Goal: Information Seeking & Learning: Learn about a topic

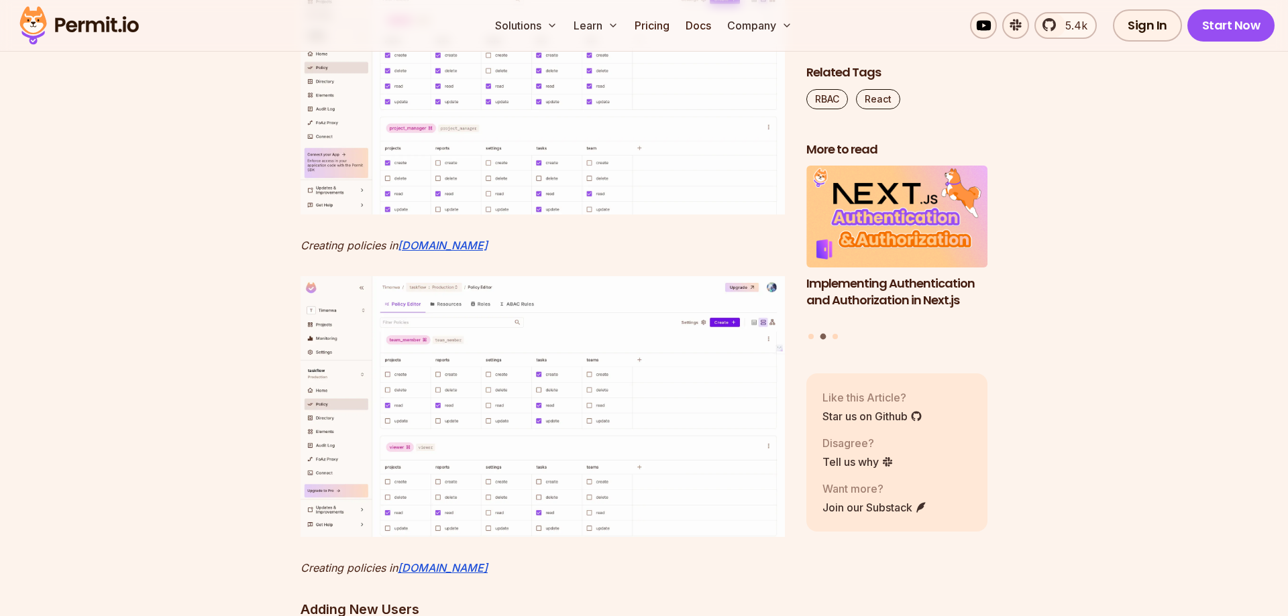
scroll to position [6364, 0]
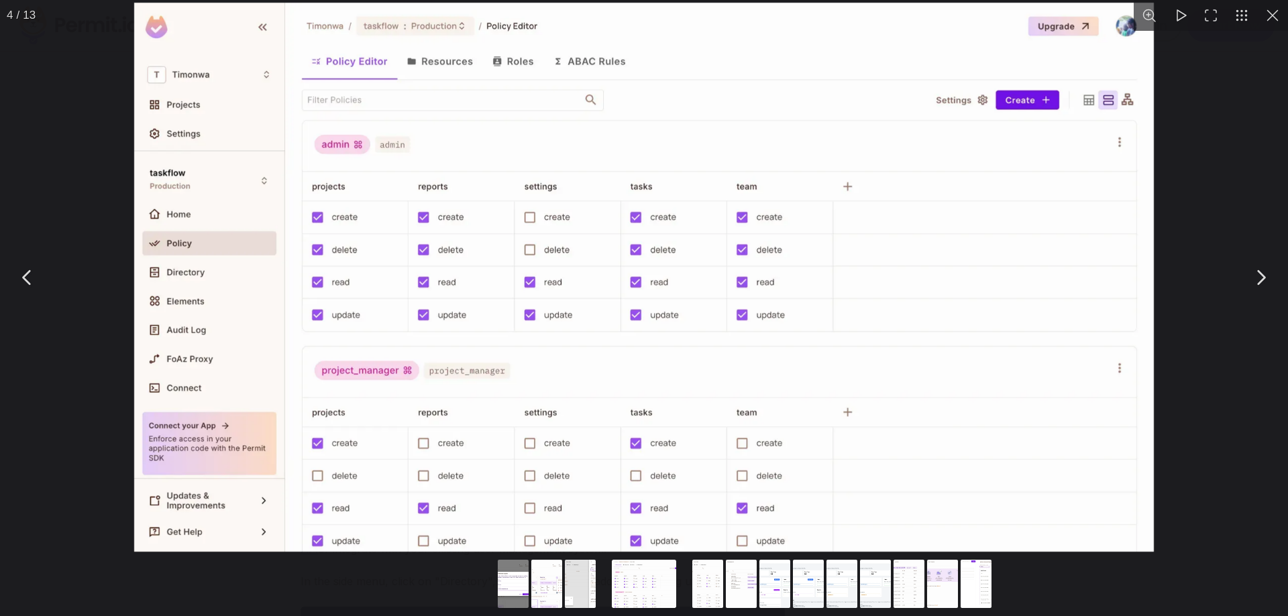
click at [703, 343] on img "You can close this modal content with the ESC key" at bounding box center [643, 277] width 1019 height 549
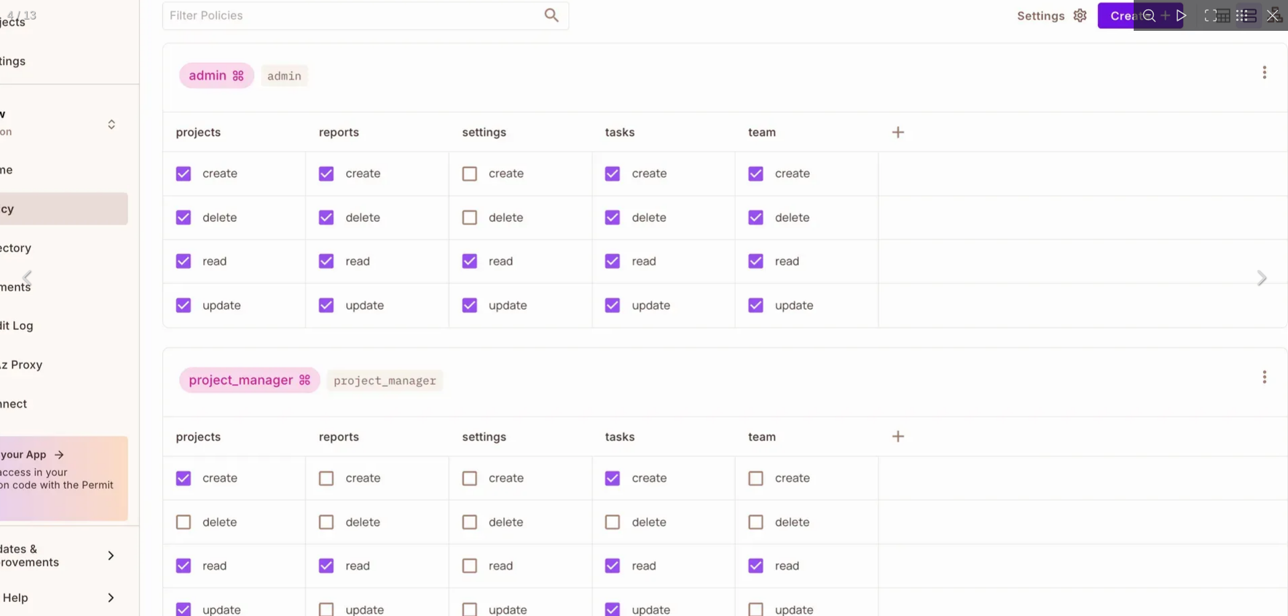
click at [659, 356] on img "You can close this modal content with the ESC key" at bounding box center [623, 255] width 1374 height 741
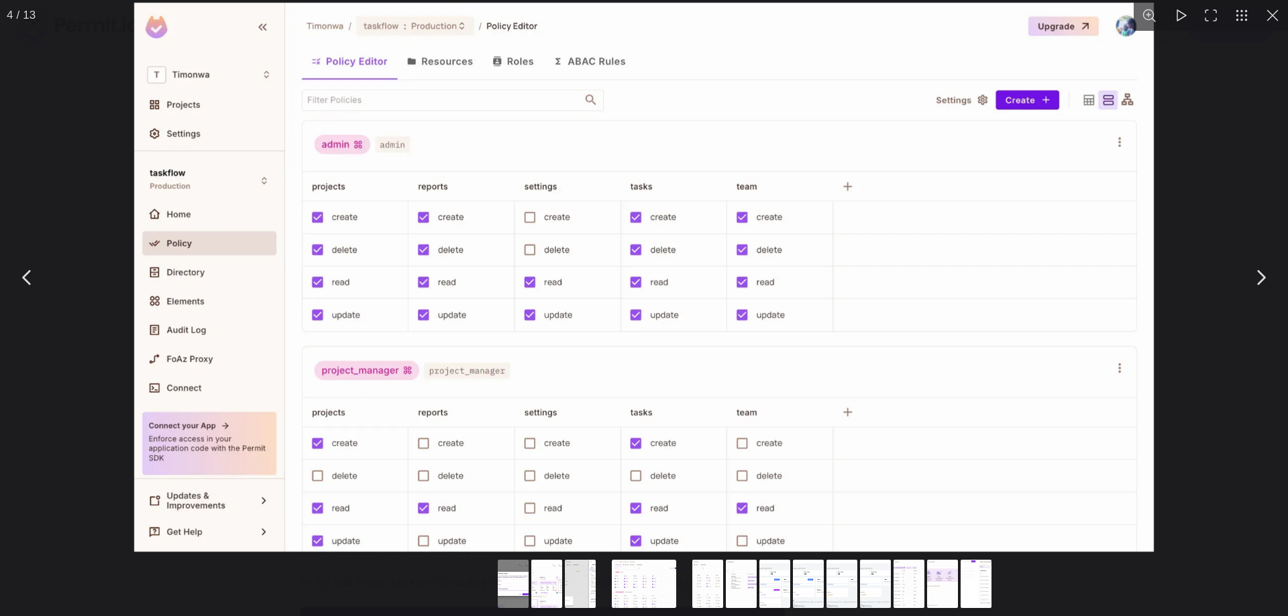
click at [1221, 428] on div "You can close this modal content with the ESC key" at bounding box center [644, 277] width 1288 height 555
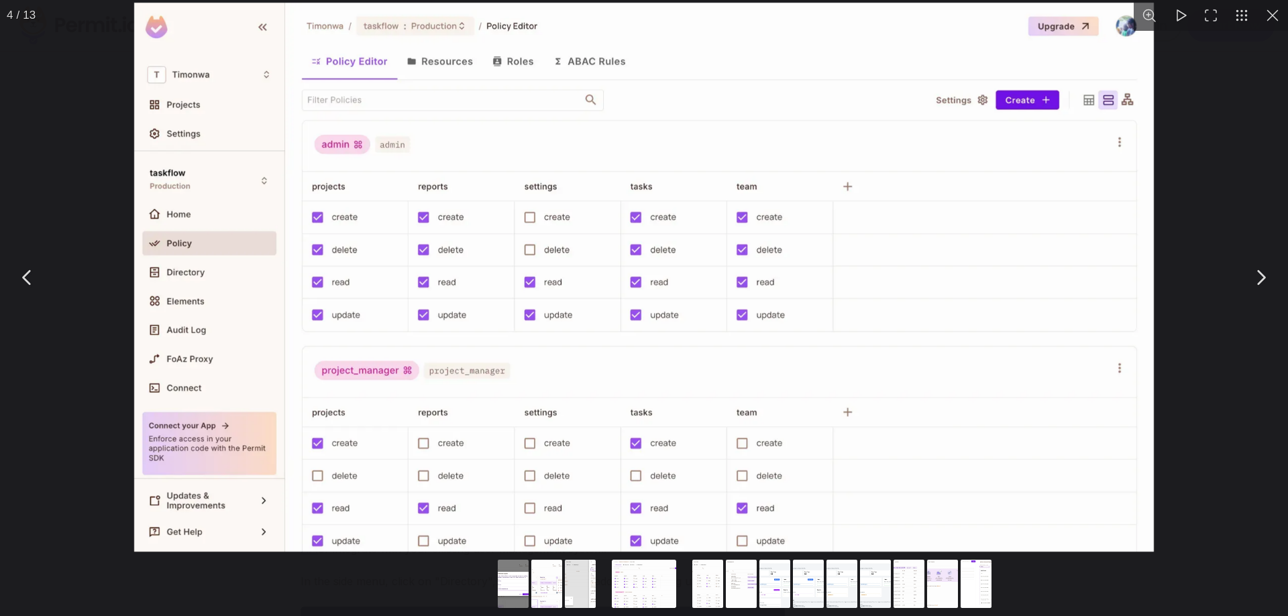
click at [1207, 249] on div "You can close this modal content with the ESC key" at bounding box center [644, 277] width 1288 height 555
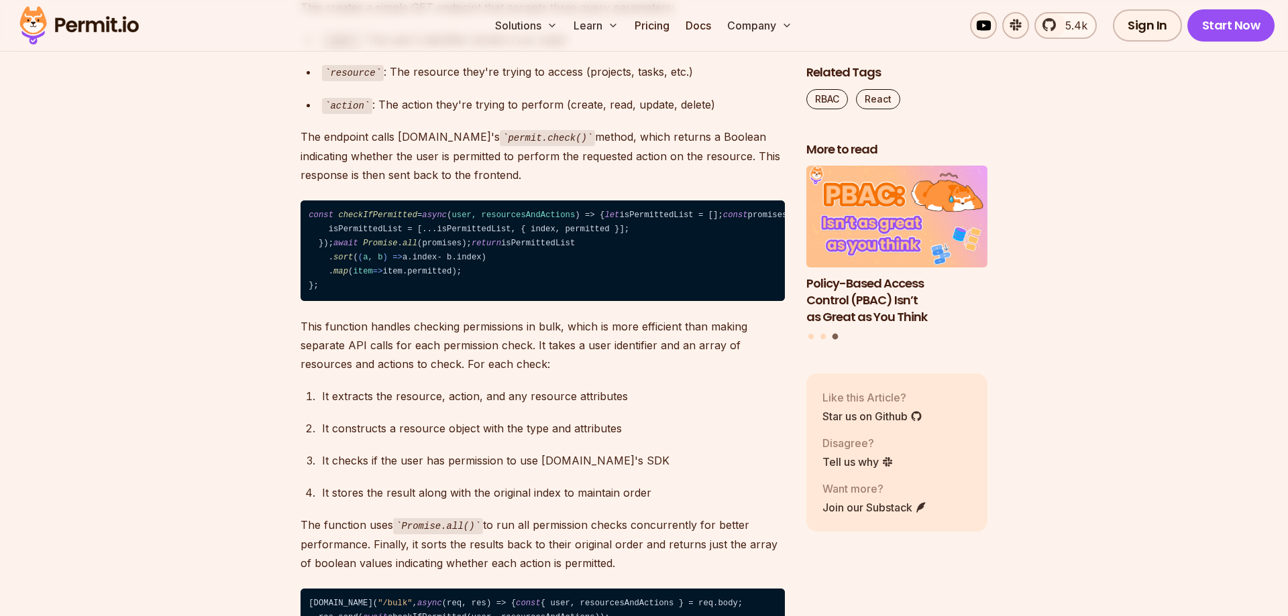
scroll to position [9101, 0]
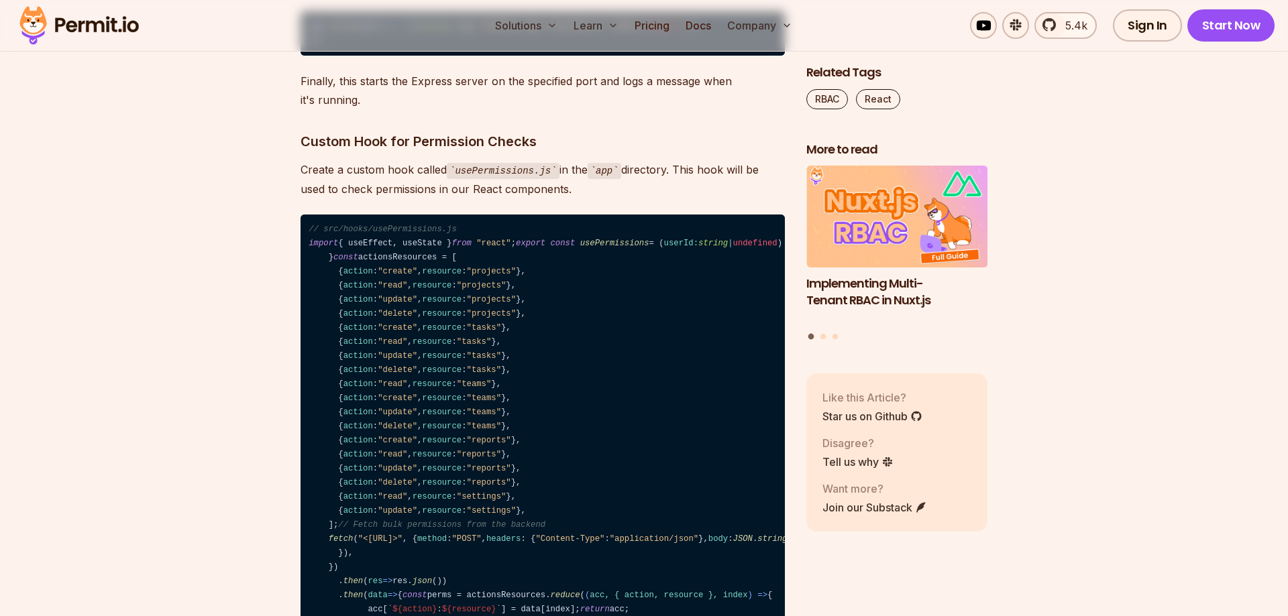
scroll to position [9922, 0]
